Goal: Information Seeking & Learning: Find specific fact

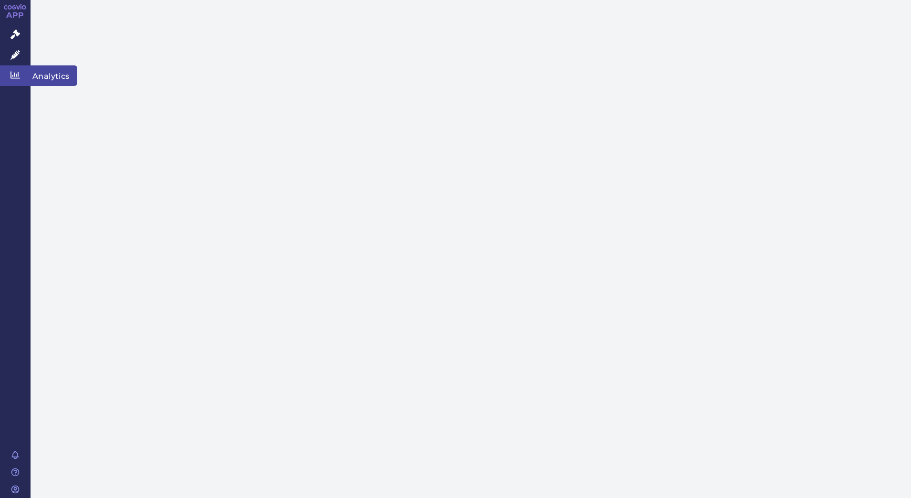
click at [17, 71] on icon at bounding box center [15, 75] width 10 height 10
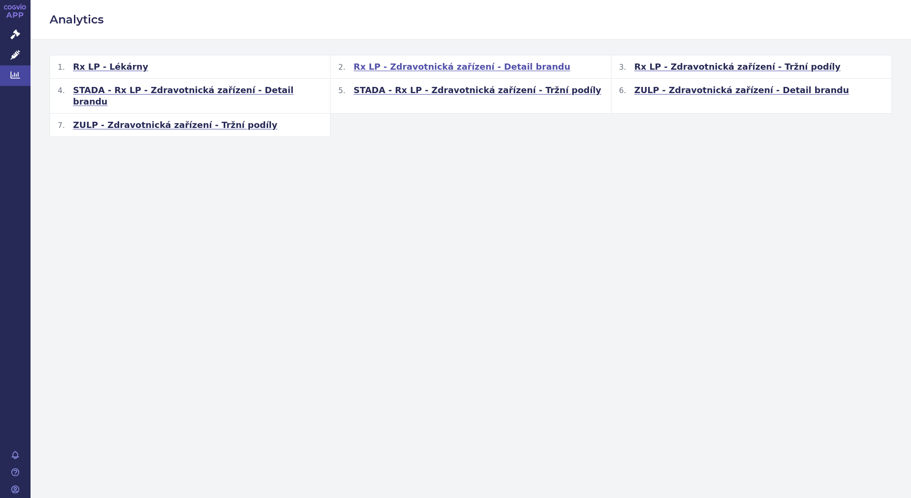
click at [417, 66] on span "Rx LP - Zdravotnická zařízení - Detail brandu" at bounding box center [462, 66] width 217 height 11
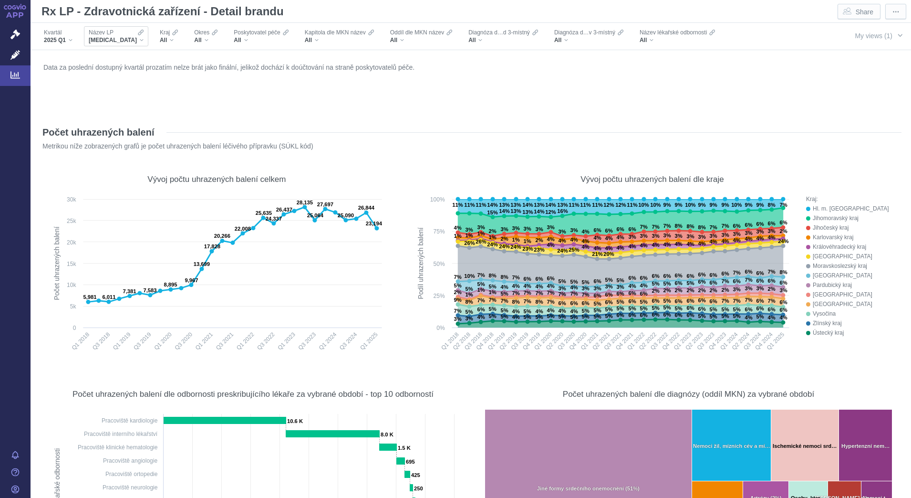
click at [98, 33] on span "Název LP" at bounding box center [101, 33] width 25 height 8
type input "ticagre"
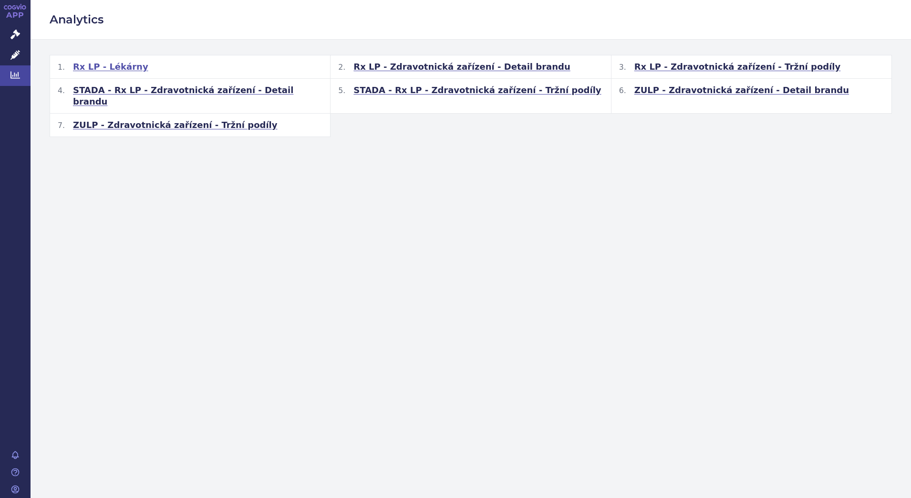
click at [115, 65] on span "Rx LP - Lékárny" at bounding box center [110, 66] width 75 height 11
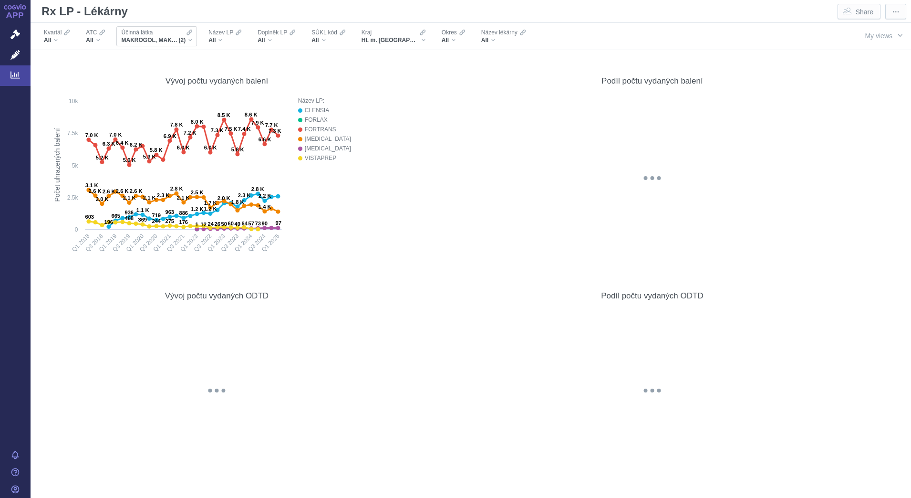
click at [141, 36] on span "MAKROGOL, MAKROGOL, KOMBINACE" at bounding box center [149, 40] width 57 height 8
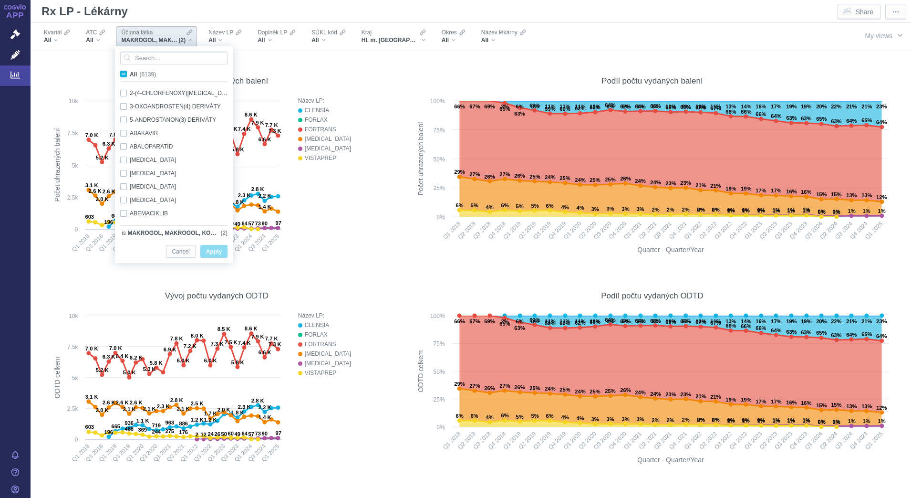
click at [146, 40] on span "MAKROGOL, MAKROGOL, KOMBINACE" at bounding box center [149, 40] width 57 height 8
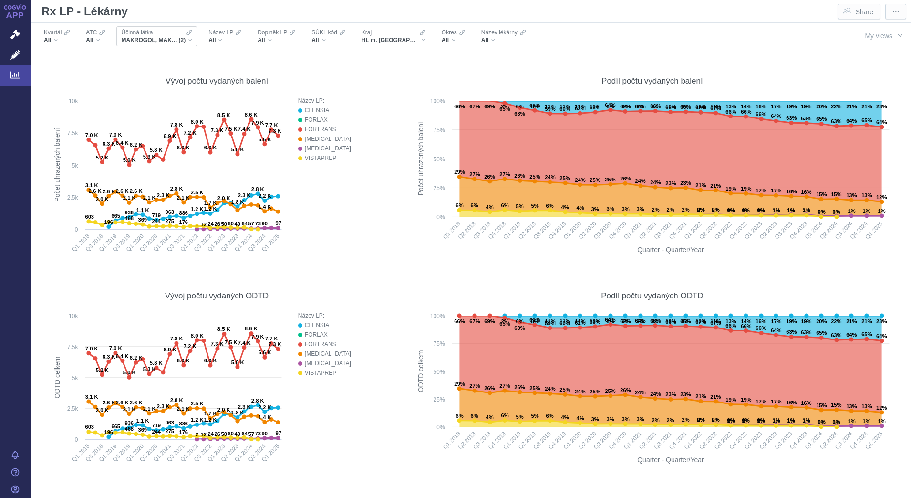
click at [163, 33] on div "Účinná látka" at bounding box center [156, 33] width 71 height 8
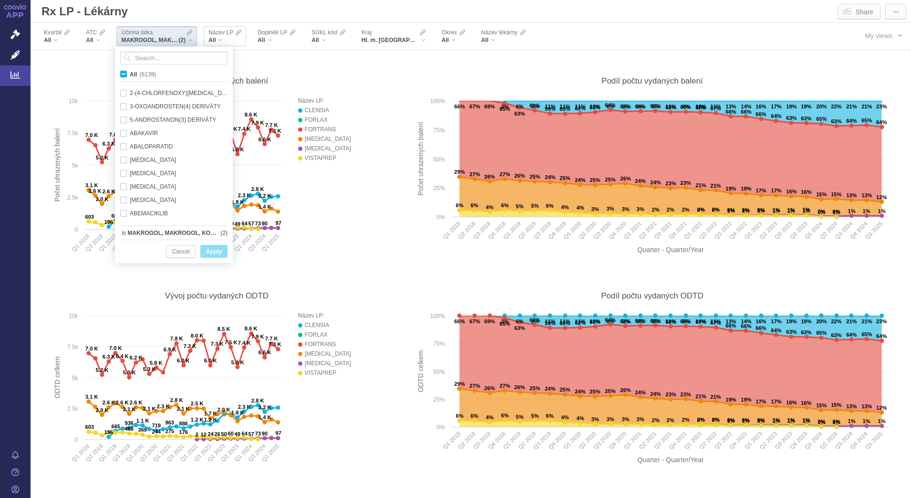
click at [223, 31] on span "Název LP" at bounding box center [221, 33] width 25 height 8
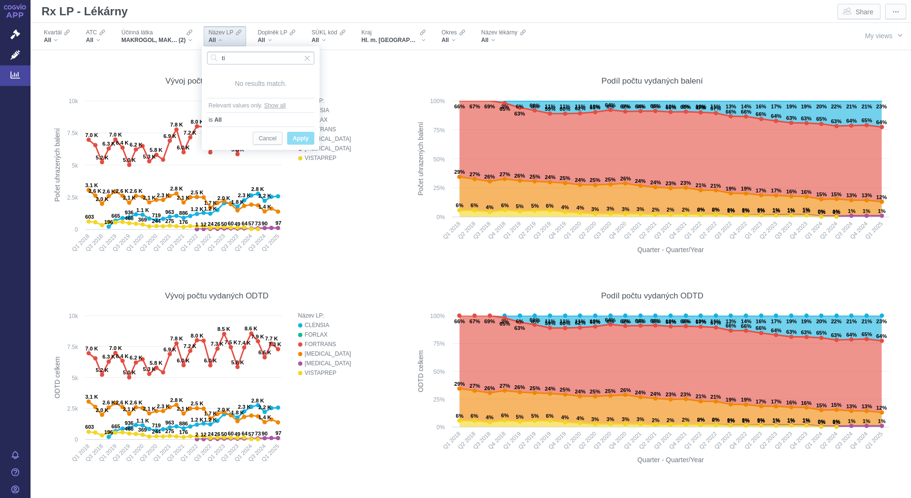
type input "t"
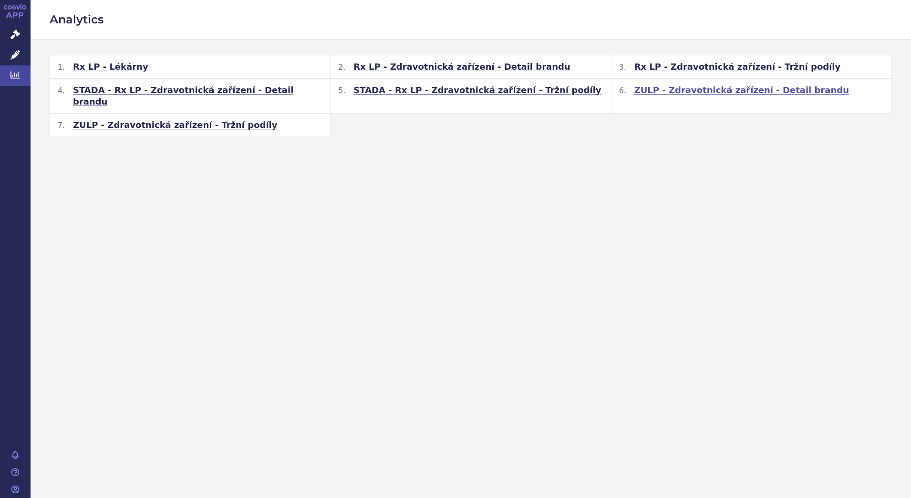
click at [642, 92] on span "ZULP - Zdravotnická zařízení - Detail brandu" at bounding box center [742, 89] width 215 height 11
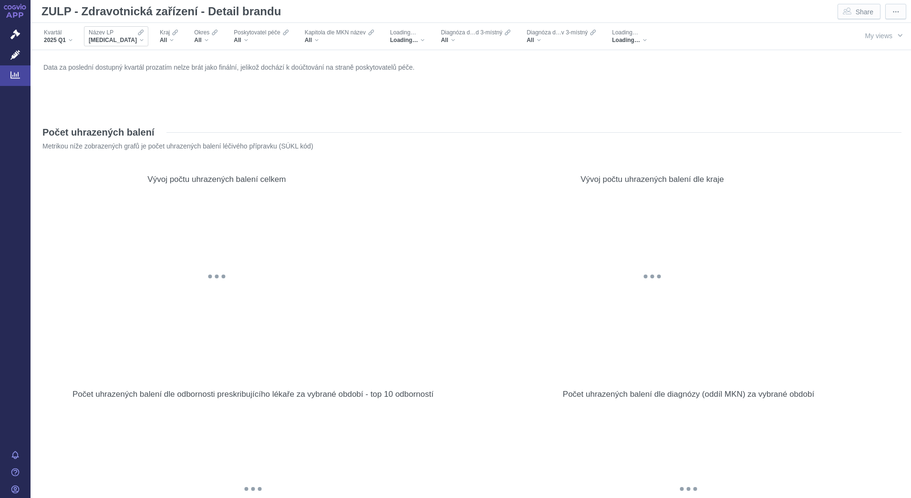
click at [107, 36] on span "BAVENCIO" at bounding box center [113, 40] width 48 height 8
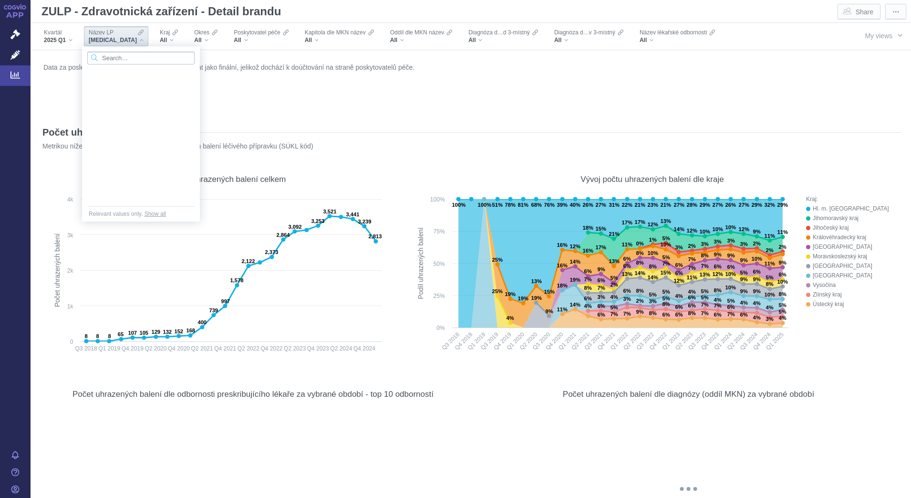
scroll to position [2919, 0]
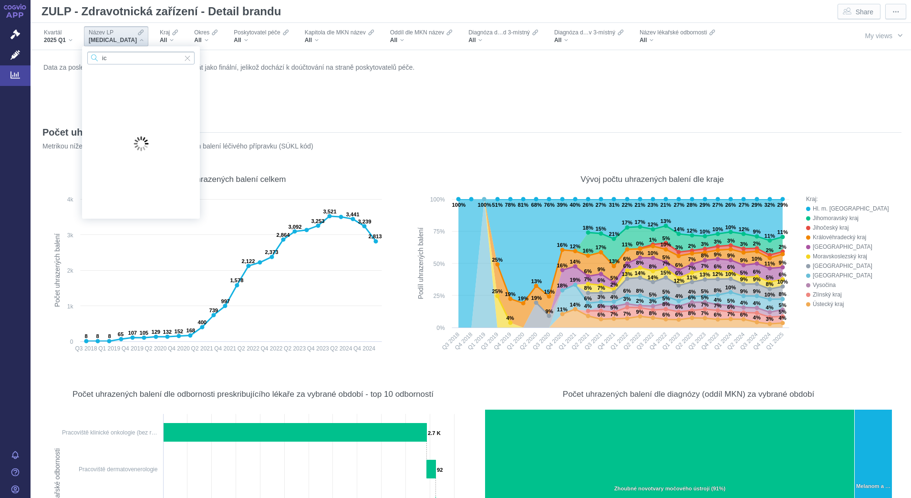
type input "i"
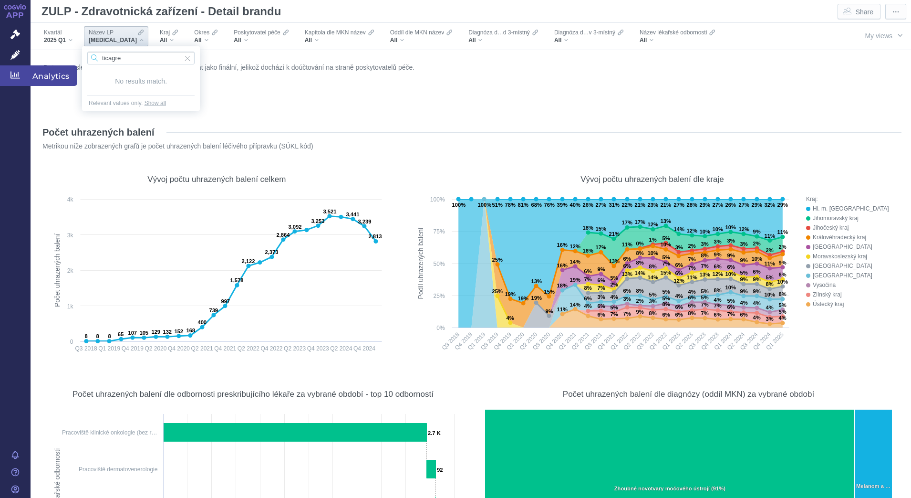
type input "ticagre"
click at [16, 75] on icon at bounding box center [15, 75] width 10 height 10
